Goal: Navigation & Orientation: Find specific page/section

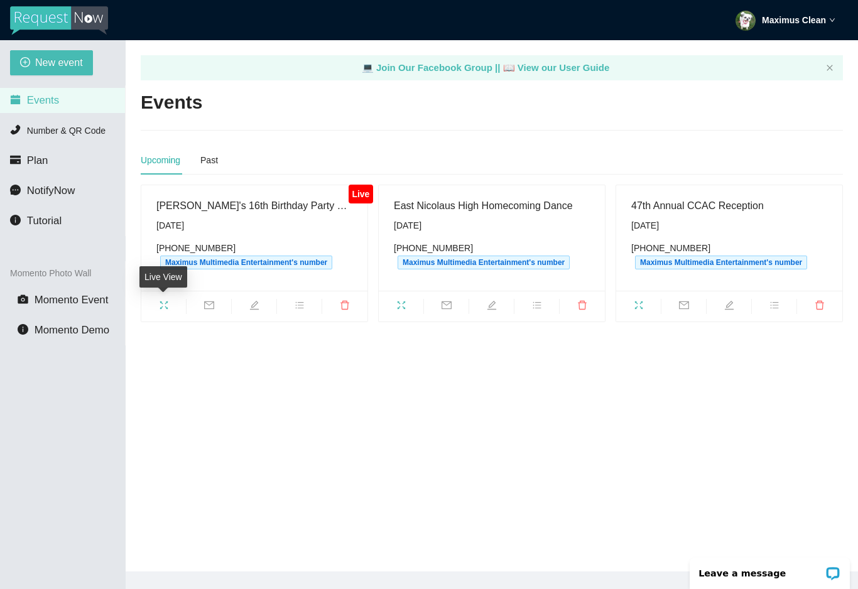
click at [160, 300] on icon "fullscreen" at bounding box center [164, 305] width 10 height 10
